Goal: Browse casually

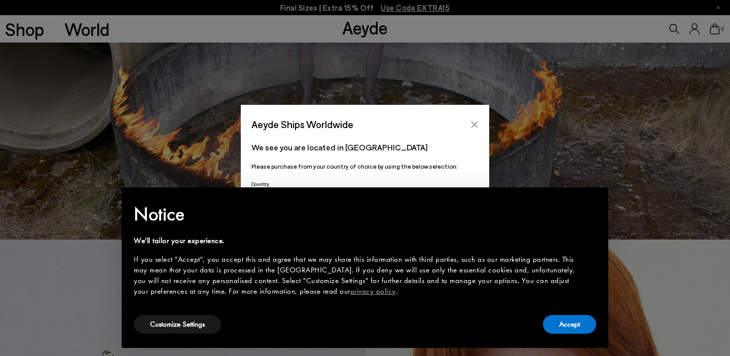
click at [479, 121] on button "Close" at bounding box center [474, 124] width 15 height 15
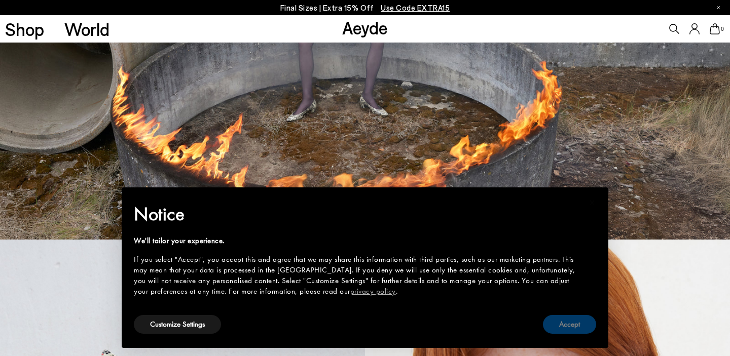
click at [574, 322] on button "Accept" at bounding box center [569, 324] width 53 height 19
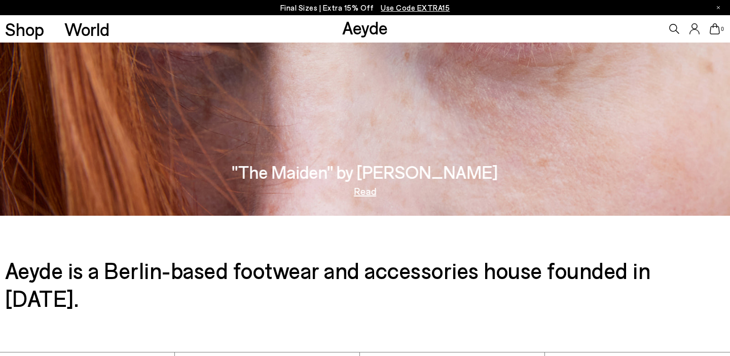
scroll to position [1630, 0]
